Goal: Transaction & Acquisition: Purchase product/service

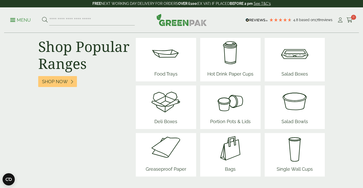
scroll to position [656, 0]
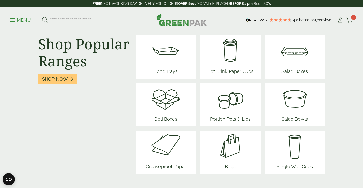
click at [292, 94] on img at bounding box center [294, 98] width 31 height 31
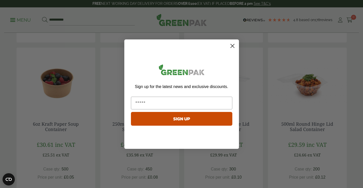
scroll to position [439, 0]
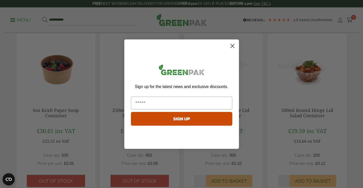
click at [233, 45] on circle "Close dialog" at bounding box center [232, 45] width 8 height 8
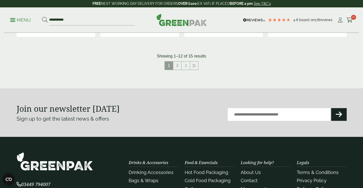
scroll to position [562, 0]
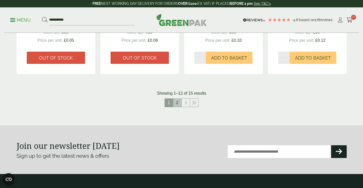
click at [174, 101] on link "2" at bounding box center [177, 103] width 8 height 8
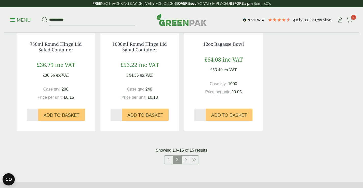
scroll to position [205, 0]
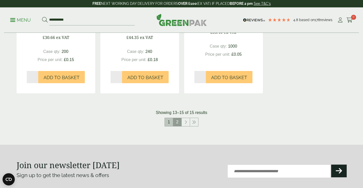
click at [167, 126] on link "1" at bounding box center [169, 122] width 8 height 8
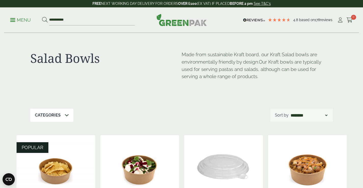
click at [50, 118] on p "Categories" at bounding box center [48, 115] width 26 height 6
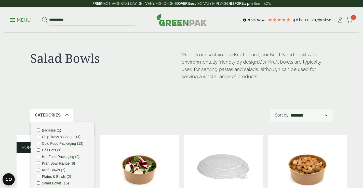
click at [50, 131] on label "Bagasse (1)" at bounding box center [51, 131] width 19 height 4
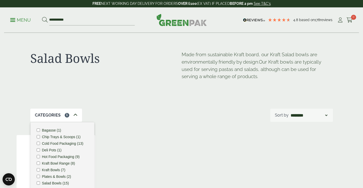
click at [125, 95] on div "Salad Bowls Made from sustainable Kraft board, our Kraft Salad bowls are enviro…" at bounding box center [181, 71] width 302 height 76
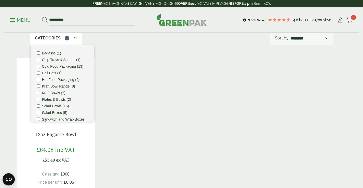
scroll to position [107, 0]
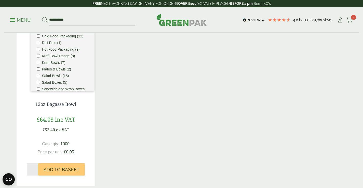
click at [133, 104] on div "12oz Bagasse Bowl £64.08 inc VAT £53.40 ex VAT Case qty: 1000 Price per unit: £…" at bounding box center [182, 107] width 330 height 158
drag, startPoint x: 74, startPoint y: 18, endPoint x: 1, endPoint y: 31, distance: 74.5
click at [1, 31] on div "**********" at bounding box center [181, 19] width 363 height 25
click at [17, 18] on p "Menu" at bounding box center [20, 20] width 21 height 6
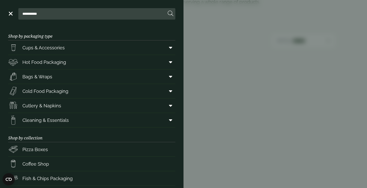
click at [216, 40] on aside "**********" at bounding box center [183, 94] width 367 height 188
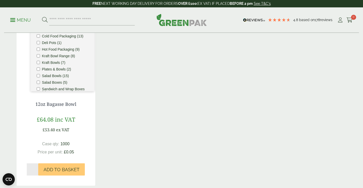
click at [186, 22] on img at bounding box center [181, 20] width 50 height 12
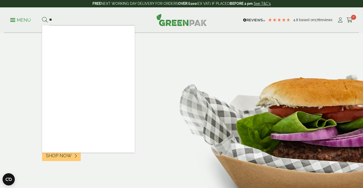
type input "*"
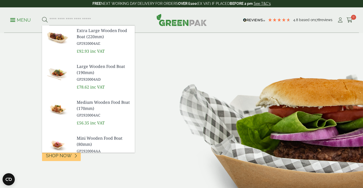
click at [136, 82] on div "Kraft Burger Tray Street Food Classics Wide Range of Food Trays From £23.05 Sho…" at bounding box center [181, 126] width 290 height 120
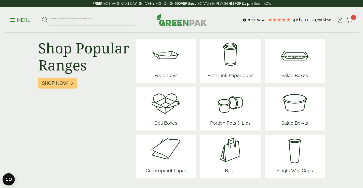
scroll to position [647, 0]
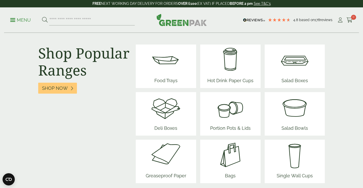
click at [170, 118] on img at bounding box center [165, 107] width 31 height 31
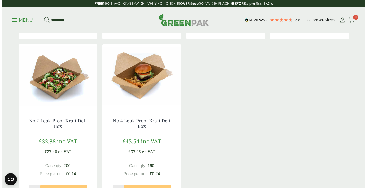
scroll to position [257, 0]
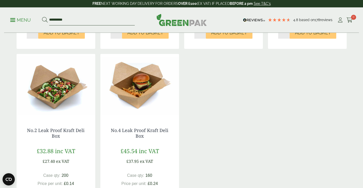
click at [67, 19] on input "**********" at bounding box center [92, 20] width 86 height 11
drag, startPoint x: 67, startPoint y: 19, endPoint x: 52, endPoint y: 19, distance: 15.5
click at [54, 19] on input "**********" at bounding box center [92, 20] width 86 height 11
type input "*"
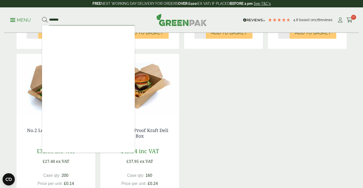
type input "*******"
click at [11, 22] on p "Menu" at bounding box center [20, 20] width 21 height 6
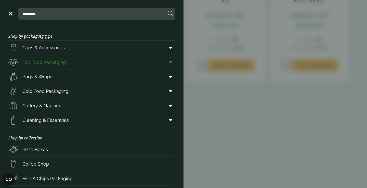
click at [169, 61] on icon at bounding box center [170, 62] width 3 height 5
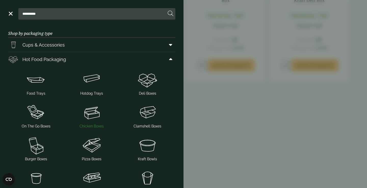
scroll to position [4, 0]
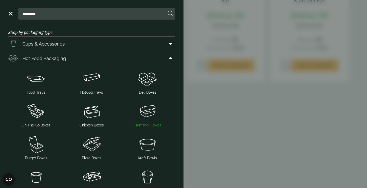
click at [148, 111] on img at bounding box center [147, 111] width 52 height 20
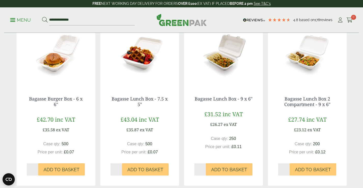
scroll to position [122, 0]
